Goal: Information Seeking & Learning: Understand process/instructions

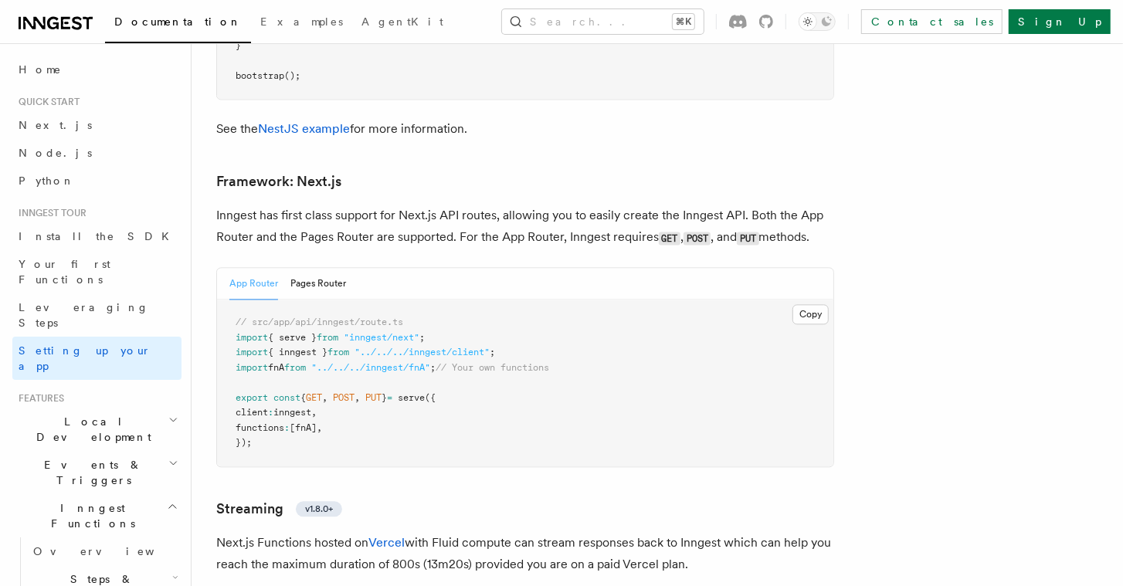
scroll to position [10039, 0]
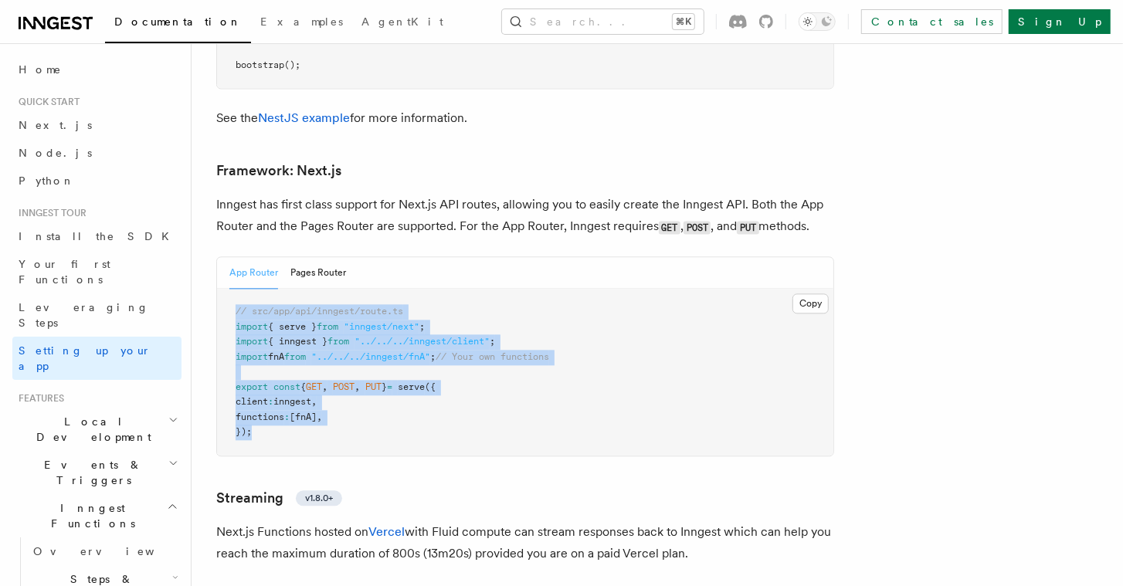
drag, startPoint x: 267, startPoint y: 345, endPoint x: 222, endPoint y: 229, distance: 124.5
click at [221, 289] on pre "// src/app/api/inngest/route.ts import { serve } from "inngest/next" ; import {…" at bounding box center [525, 372] width 616 height 167
copy code "// src/app/api/inngest/route.ts import { serve } from "inngest/next" ; import {…"
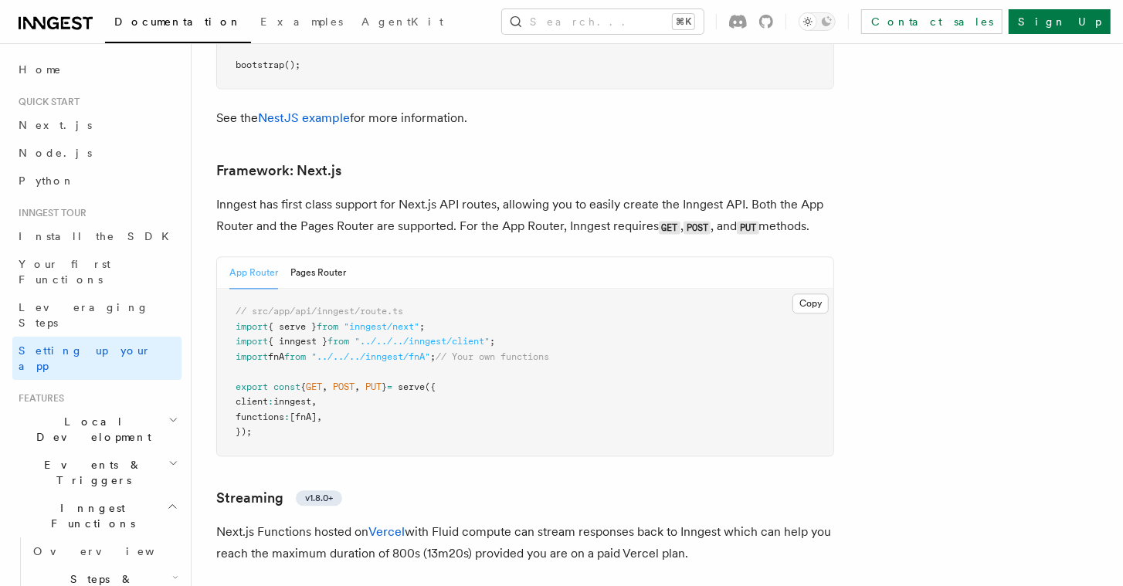
click at [371, 306] on span "// src/app/api/inngest/route.ts" at bounding box center [320, 311] width 168 height 11
drag, startPoint x: 402, startPoint y: 226, endPoint x: 253, endPoint y: 225, distance: 149.9
click at [252, 289] on pre "// src/app/api/inngest/route.ts import { serve } from "inngest/next" ; import {…" at bounding box center [525, 372] width 616 height 167
copy span "src/app/api/inngest/route.ts"
click at [408, 323] on pre "// src/app/api/inngest/route.ts import { serve } from "inngest/next" ; import {…" at bounding box center [525, 372] width 616 height 167
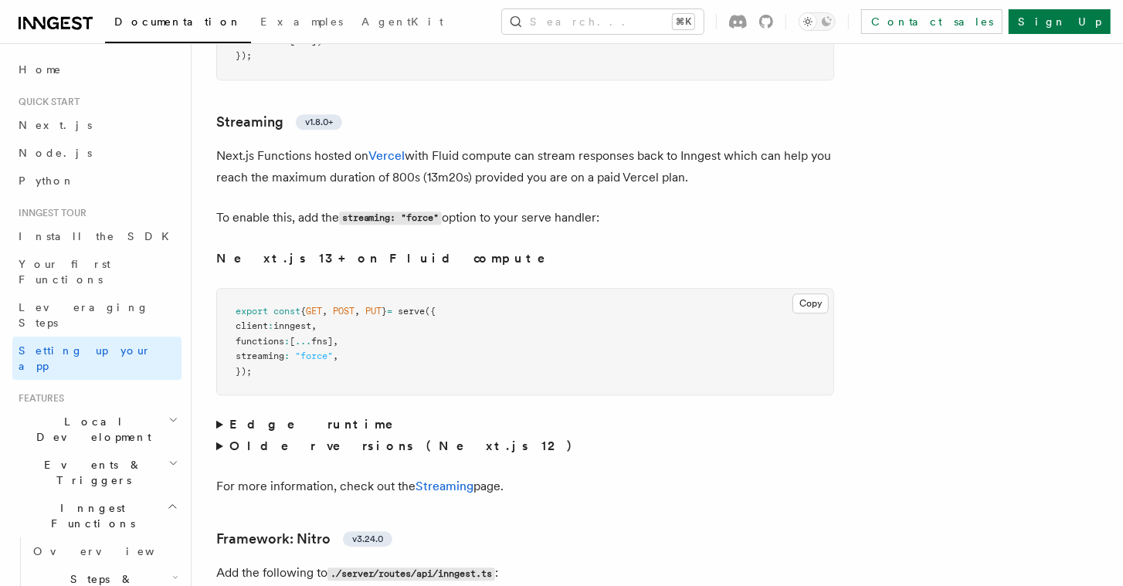
scroll to position [10398, 0]
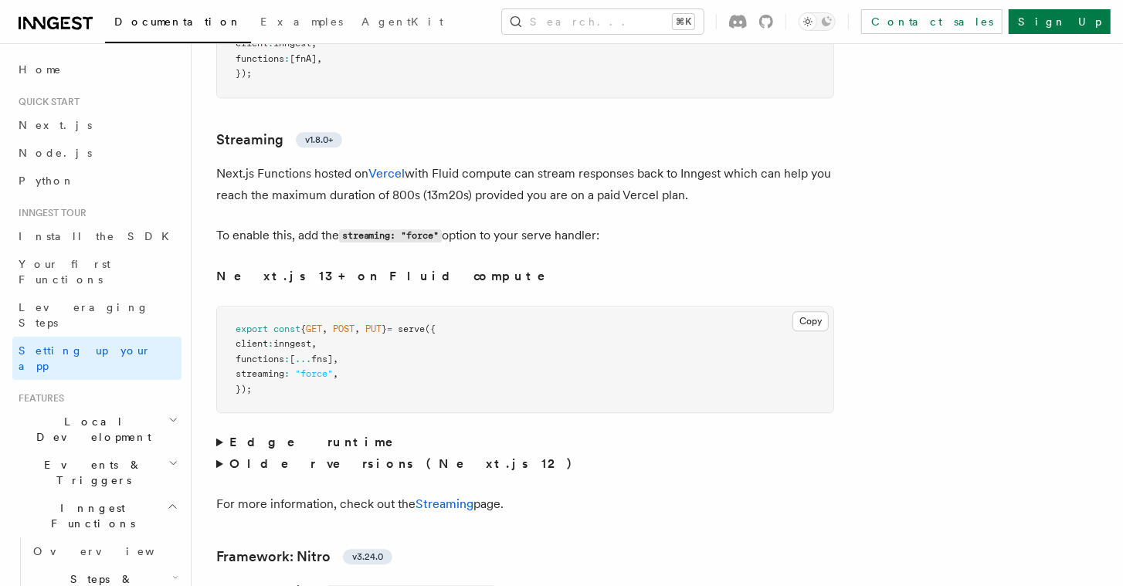
click at [220, 432] on summary "Edge runtime" at bounding box center [525, 443] width 618 height 22
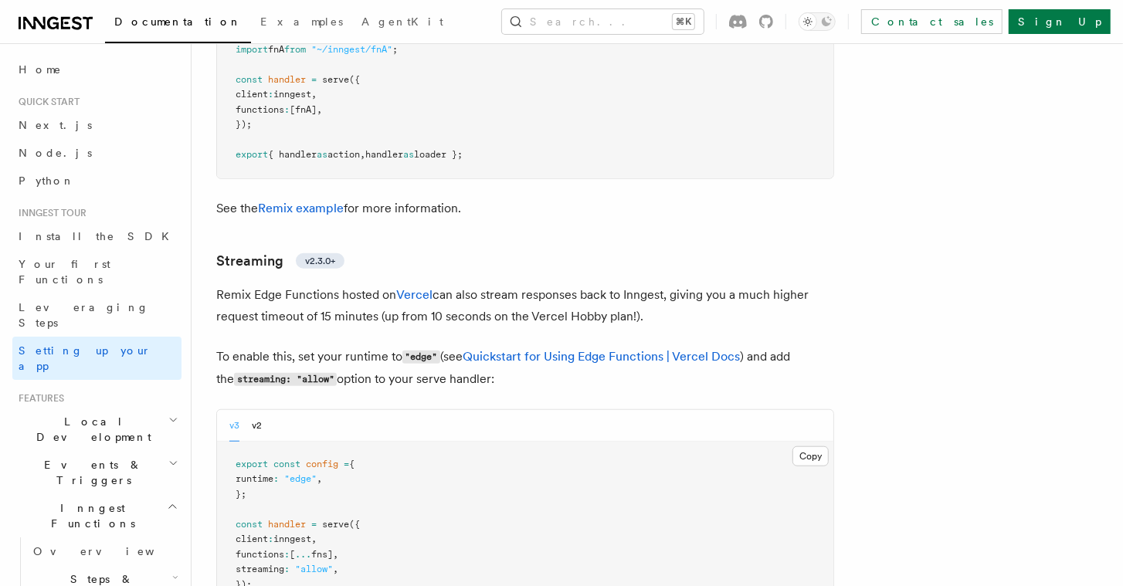
scroll to position [12457, 0]
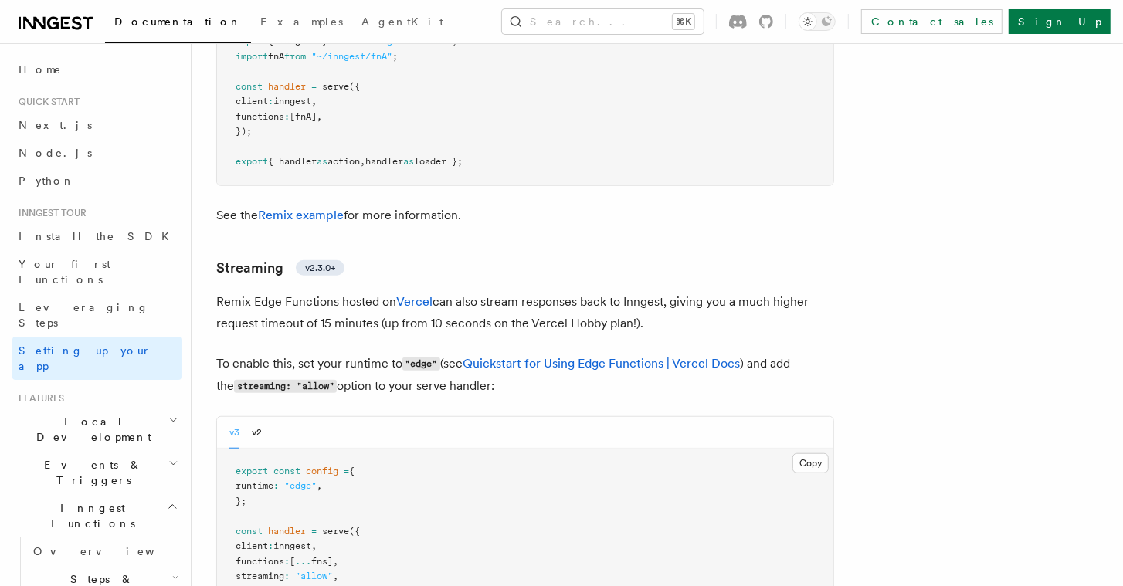
click at [326, 291] on p "Remix Edge Functions hosted on Vercel can also stream responses back to Inngest…" at bounding box center [525, 312] width 618 height 43
drag, startPoint x: 324, startPoint y: 212, endPoint x: 224, endPoint y: 207, distance: 100.6
click at [224, 291] on p "Remix Edge Functions hosted on Vercel can also stream responses back to Inngest…" at bounding box center [525, 312] width 618 height 43
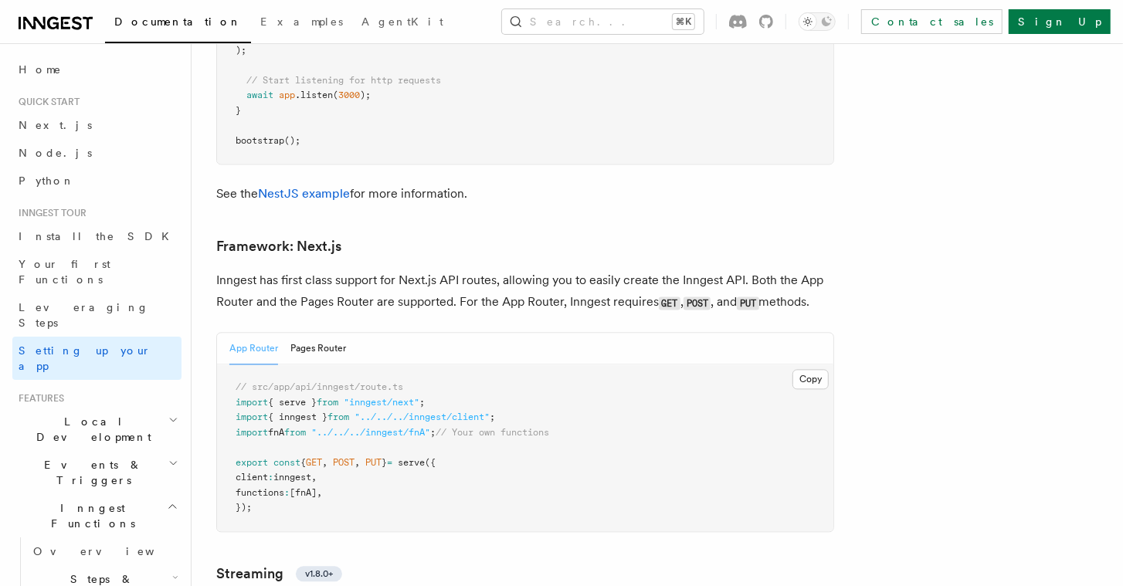
scroll to position [10016, 0]
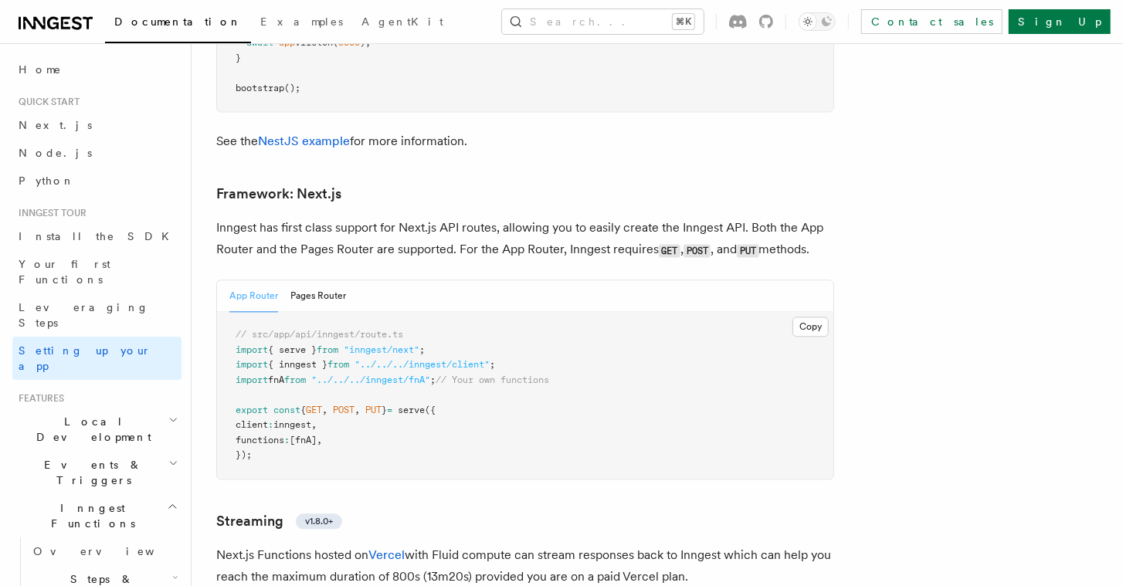
click at [155, 408] on h2 "Local Development" at bounding box center [96, 429] width 169 height 43
click at [75, 451] on link "Overview" at bounding box center [104, 465] width 155 height 28
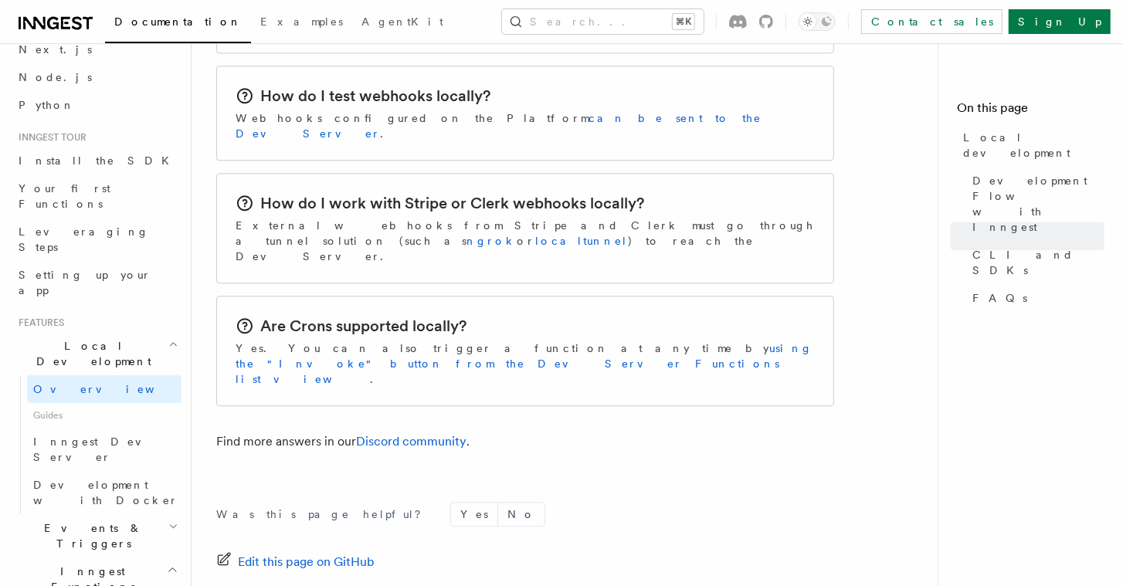
scroll to position [79, 0]
click at [117, 433] on span "Inngest Dev Server" at bounding box center [99, 447] width 132 height 28
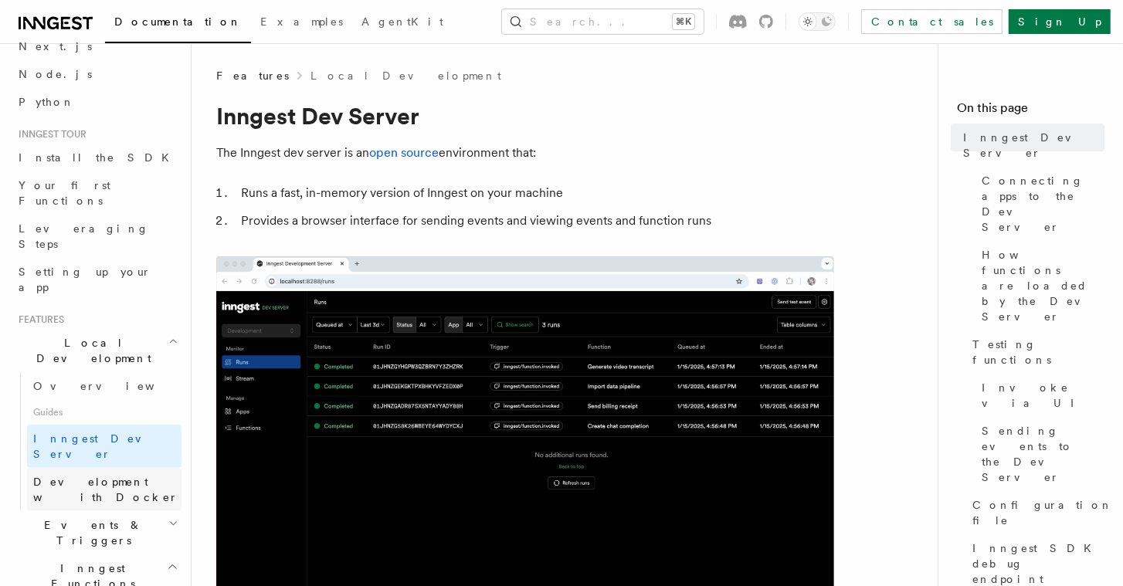
click at [152, 476] on span "Development with Docker" at bounding box center [105, 490] width 145 height 28
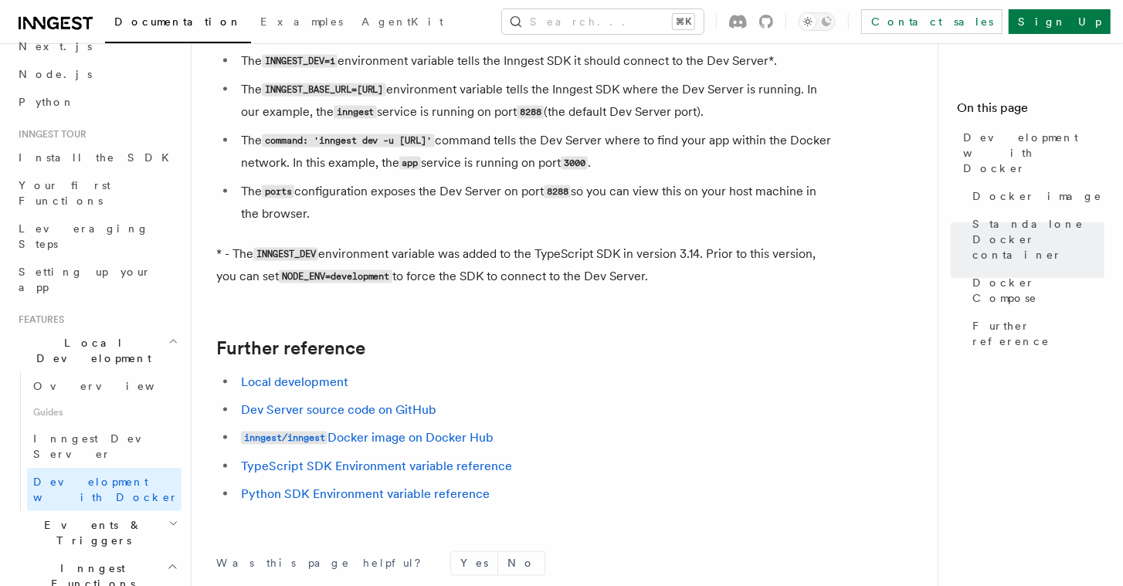
scroll to position [1407, 0]
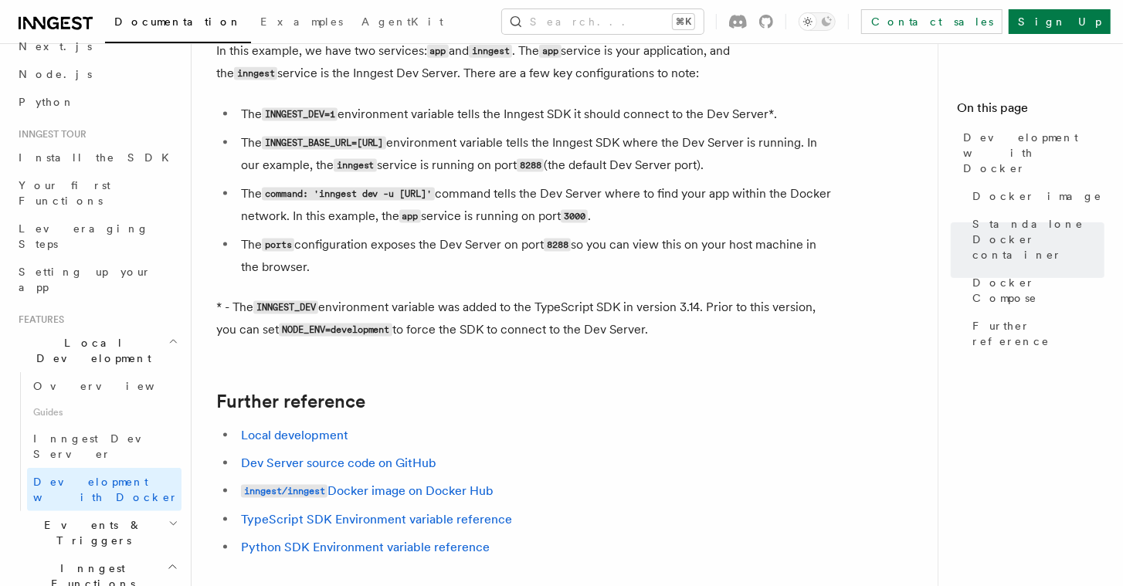
click at [90, 518] on span "Events & Triggers" at bounding box center [90, 533] width 156 height 31
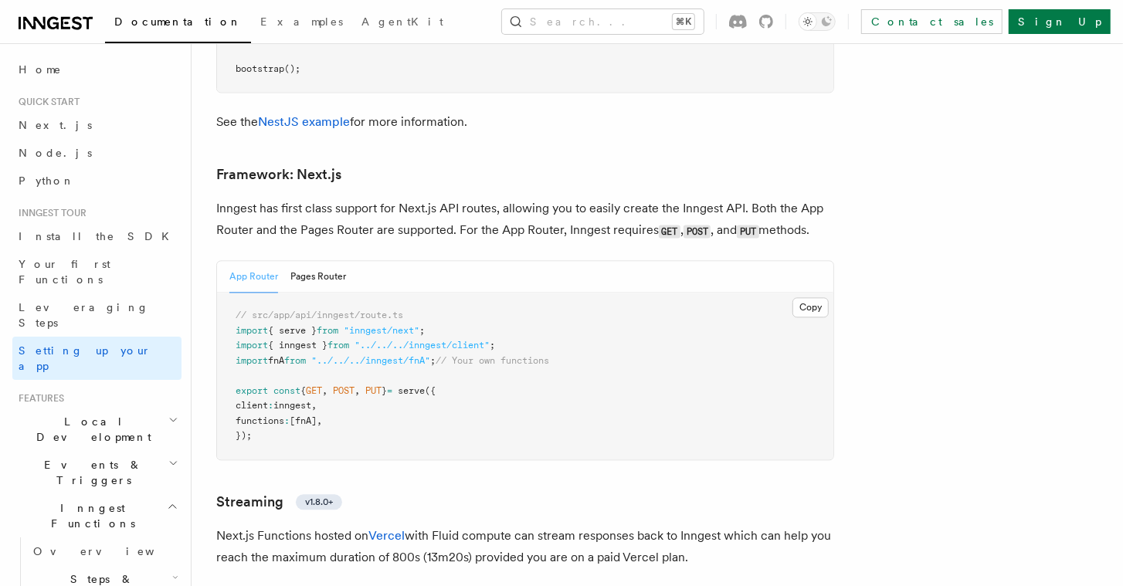
scroll to position [10052, 0]
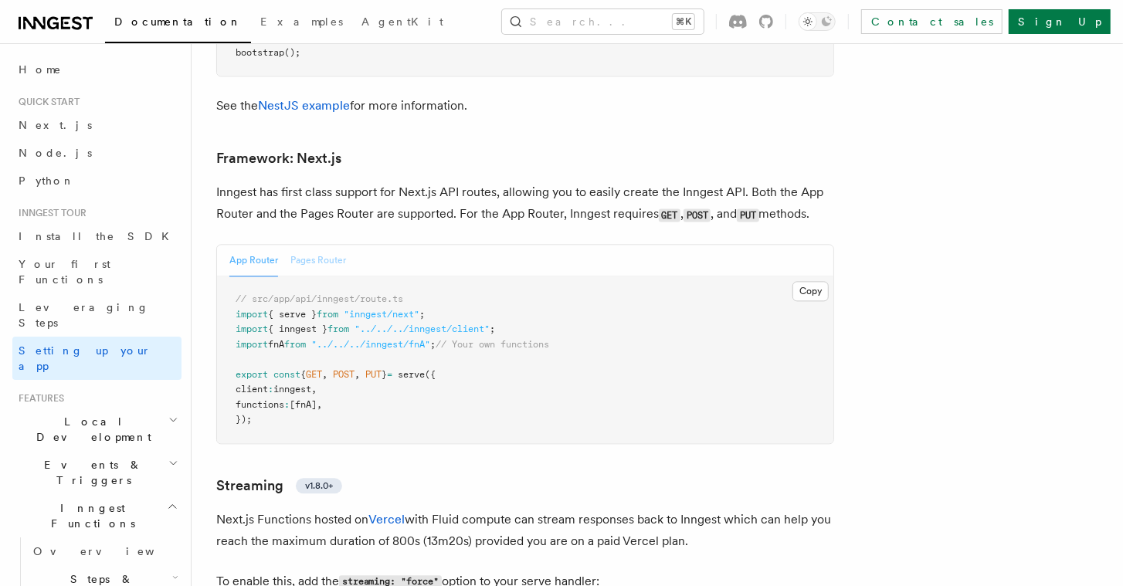
click at [321, 245] on button "Pages Router" at bounding box center [318, 261] width 56 height 32
click at [267, 245] on button "App Router" at bounding box center [253, 261] width 49 height 32
